Goal: Find specific page/section: Find specific page/section

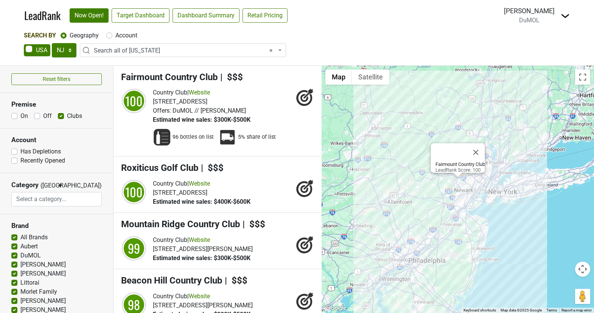
select select "NJ"
select select "ALL_NJ"
select select
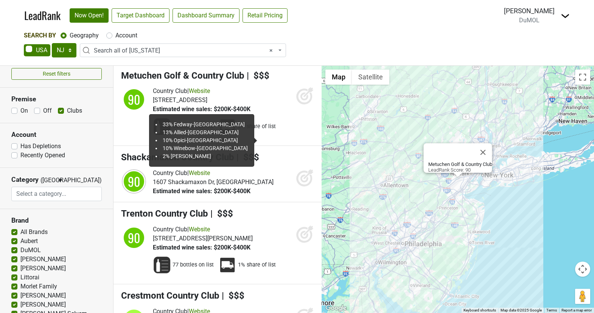
scroll to position [1653, 0]
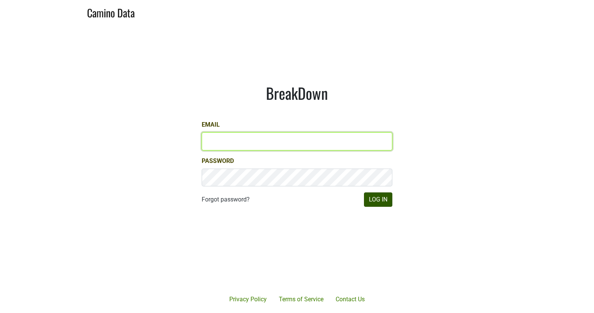
type input "matt@dumol.com"
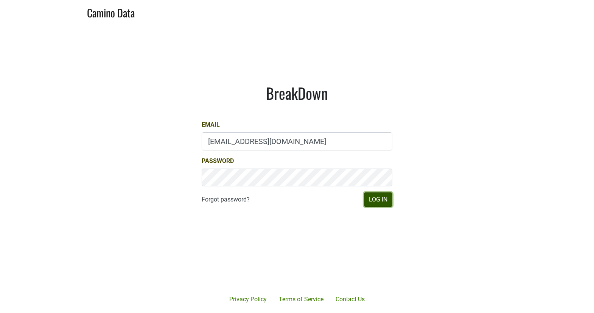
click at [366, 197] on button "Log In" at bounding box center [378, 200] width 28 height 14
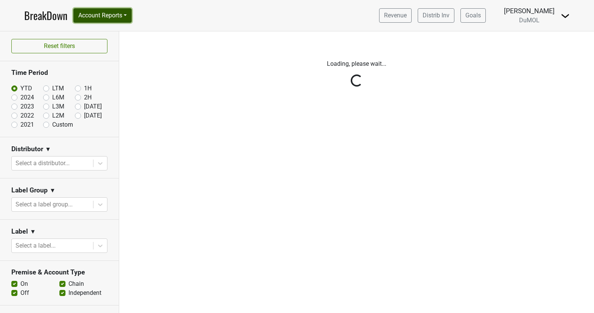
click at [118, 17] on button "Account Reports" at bounding box center [102, 15] width 58 height 14
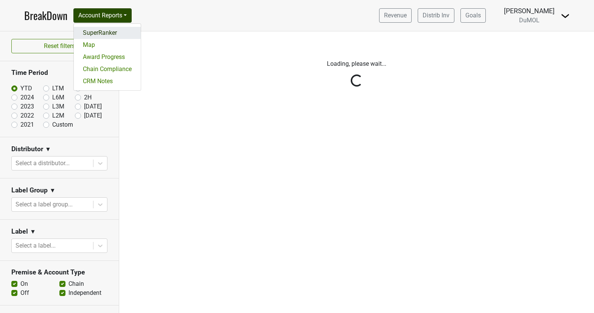
click at [118, 37] on link "SuperRanker" at bounding box center [107, 33] width 67 height 12
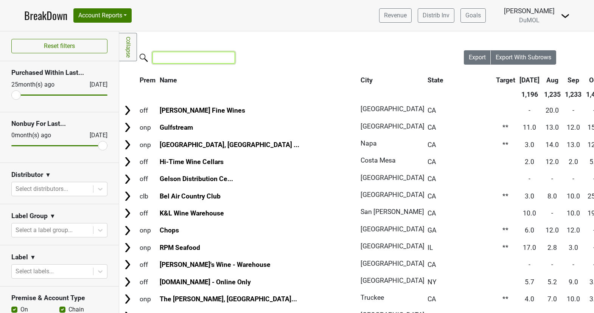
click at [174, 61] on input "search" at bounding box center [193, 58] width 82 height 12
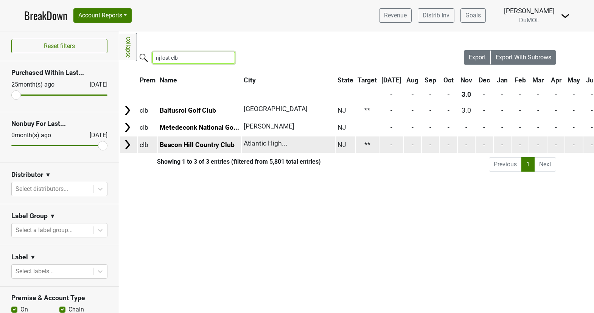
type input "nj lost clb"
